Goal: Information Seeking & Learning: Learn about a topic

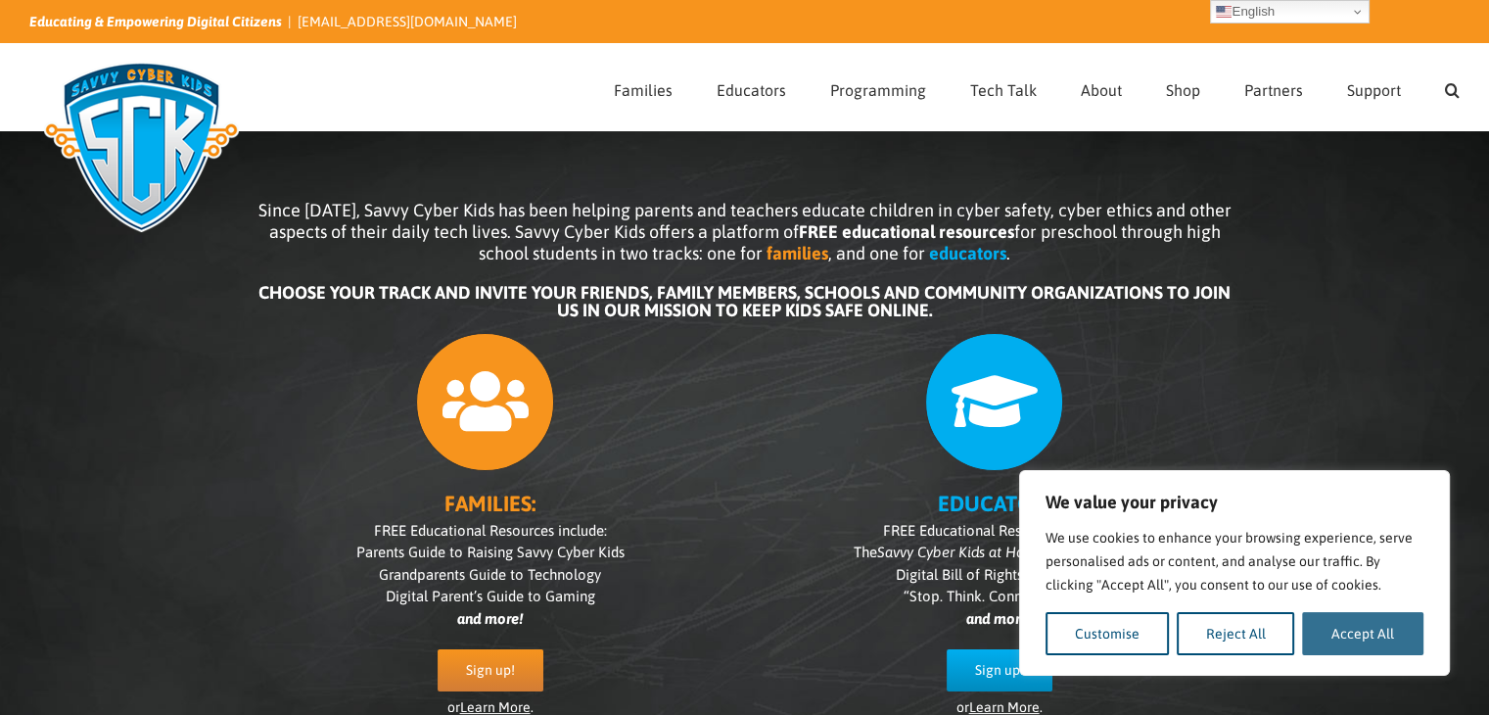
click at [1333, 636] on button "Accept All" at bounding box center [1362, 633] width 121 height 43
checkbox input "true"
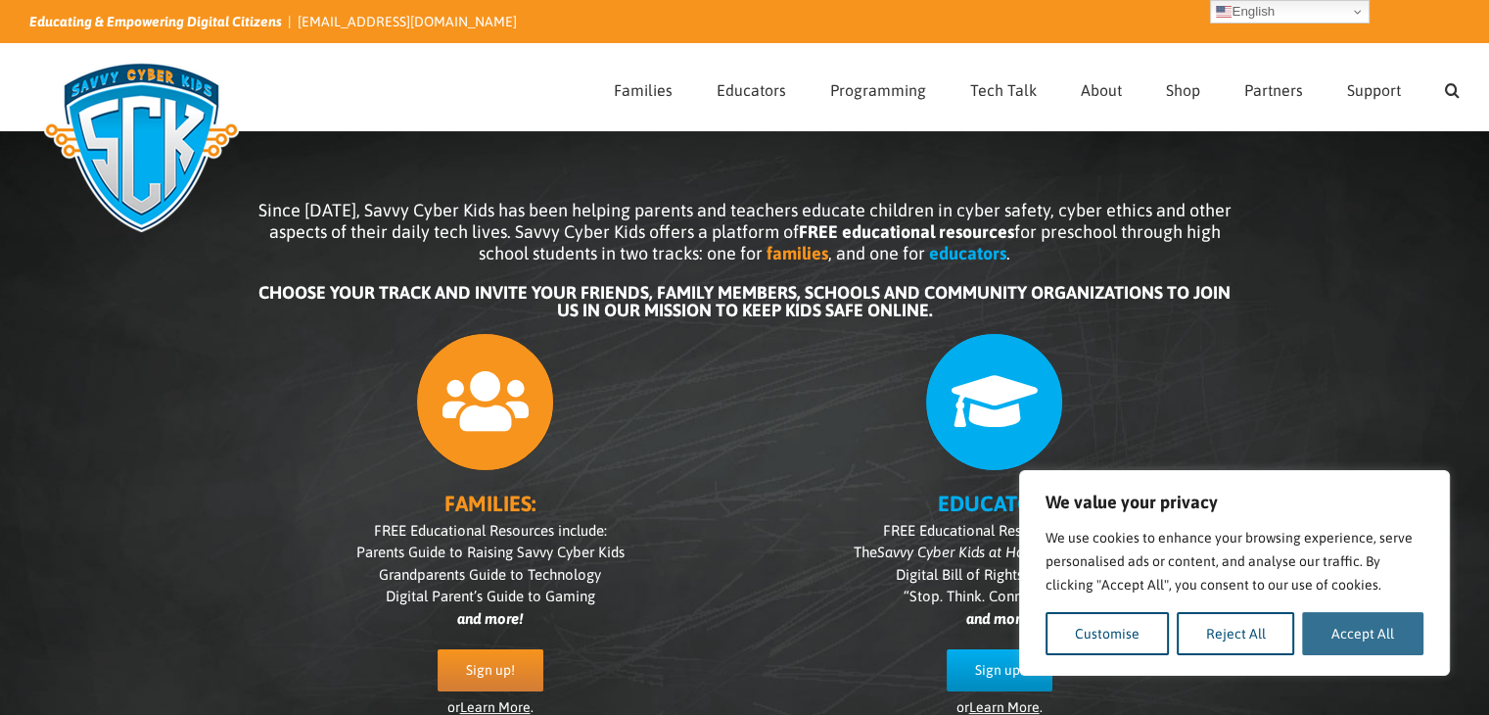
checkbox input "true"
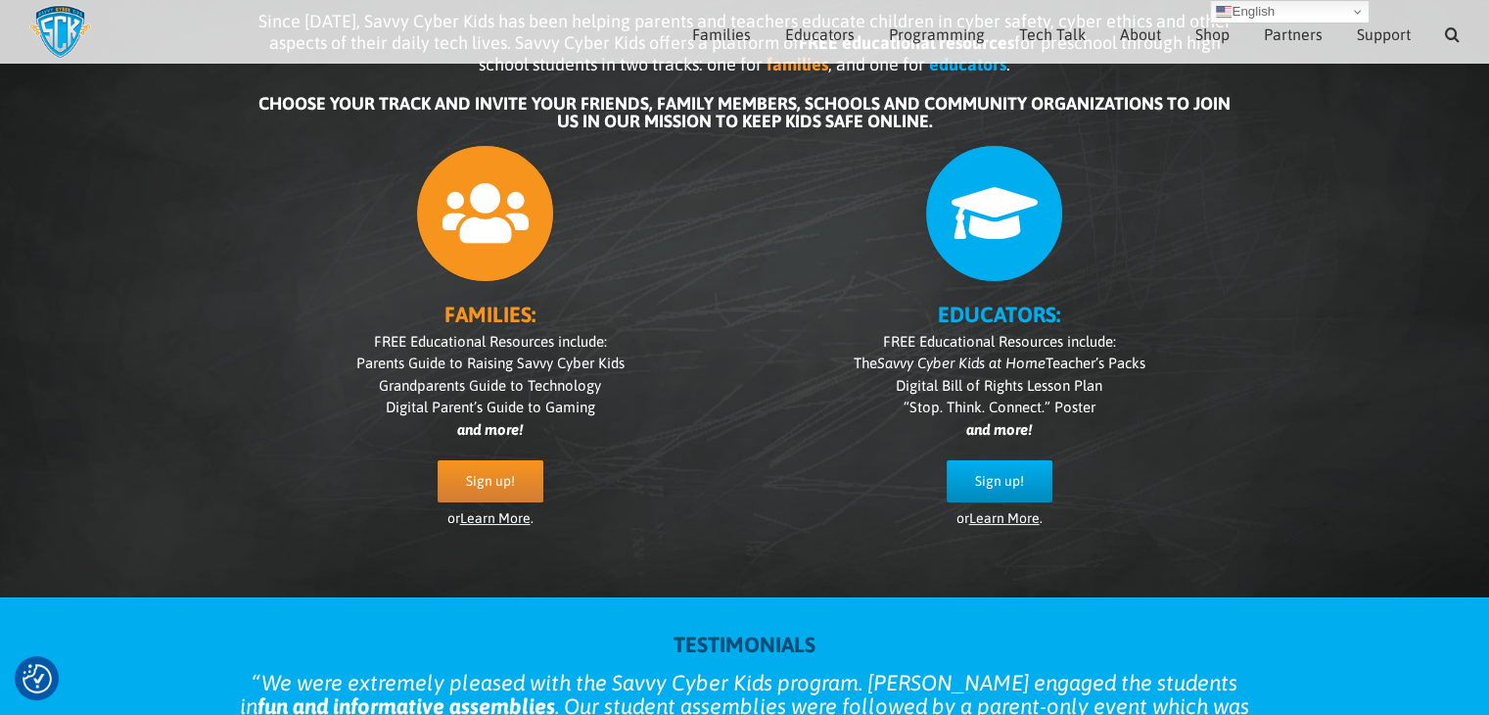
scroll to position [165, 0]
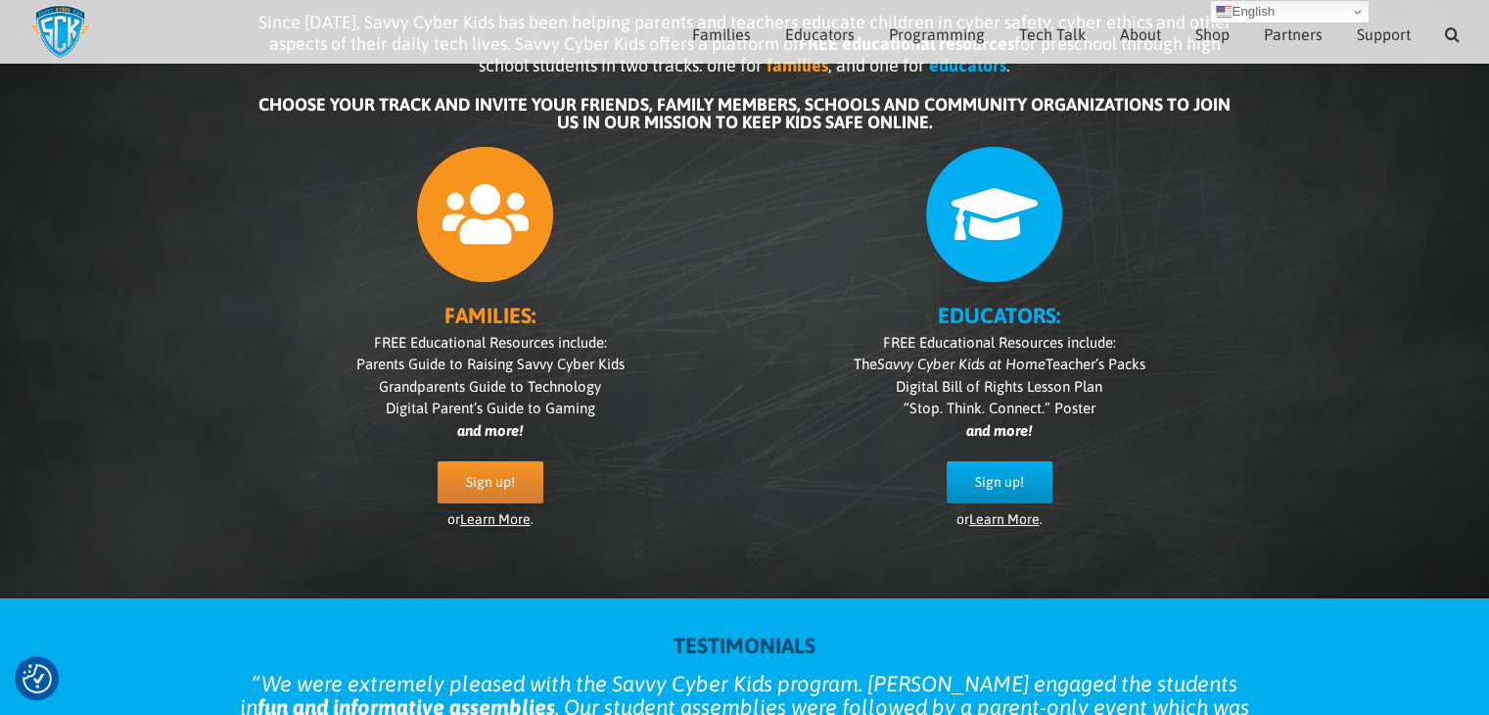
click at [1020, 522] on link "Learn More" at bounding box center [1004, 519] width 71 height 16
